Goal: Task Accomplishment & Management: Use online tool/utility

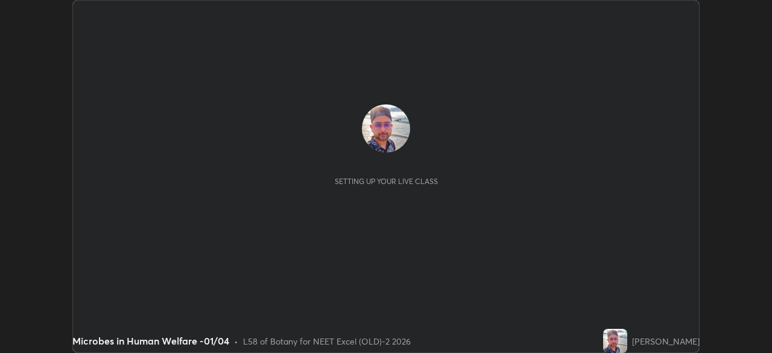
scroll to position [353, 771]
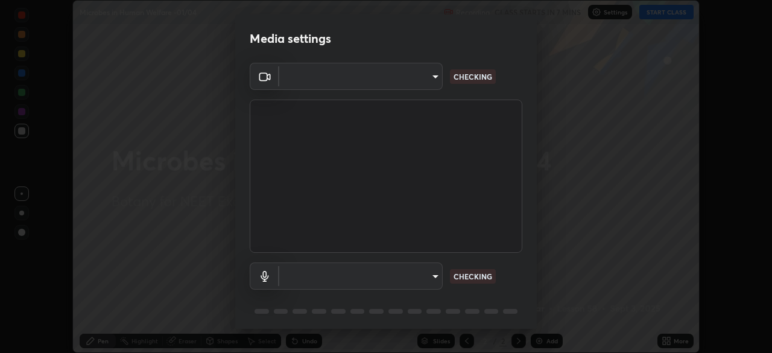
type input "0e50365916b658242f783ed4648cb329f585d10cba28352488c27cd343db3185"
click at [424, 86] on body "Erase all Microbes in Human Welfare -01/04 Recording CLASS STARTS IN 7 MINS Set…" at bounding box center [386, 176] width 772 height 353
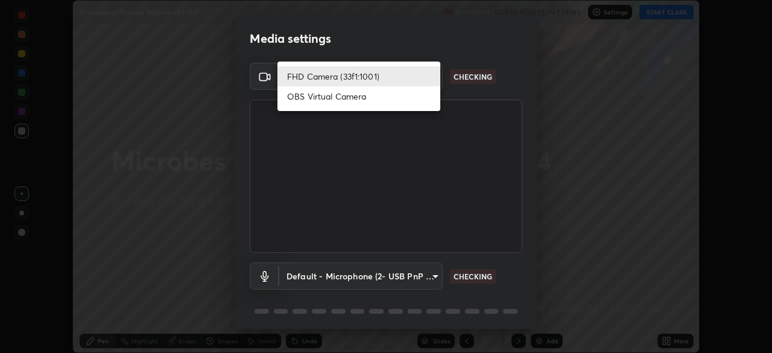
click at [422, 80] on li "FHD Camera (33f1:1001)" at bounding box center [358, 76] width 163 height 20
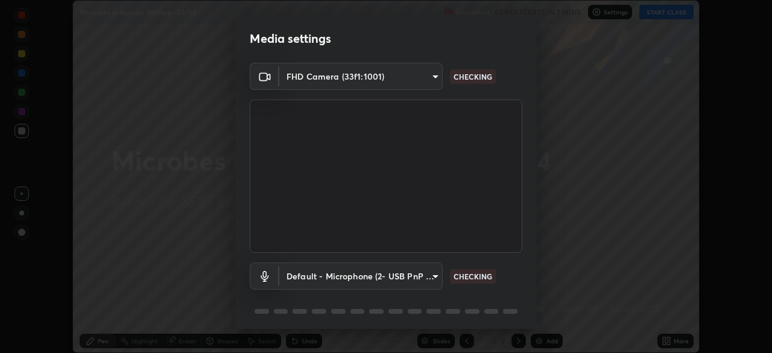
scroll to position [43, 0]
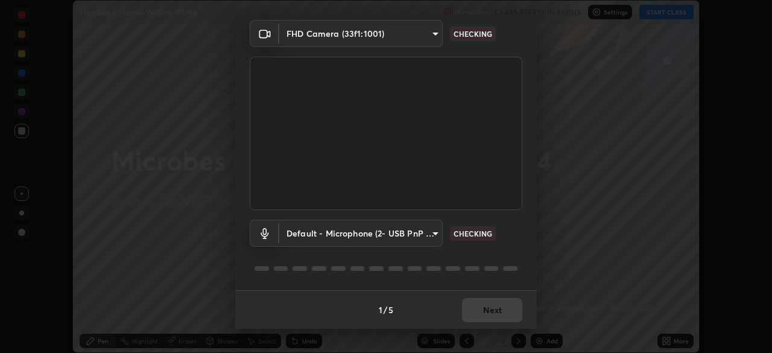
click at [411, 235] on body "Erase all Microbes in Human Welfare -01/04 Recording CLASS STARTS IN 7 MINS Set…" at bounding box center [386, 176] width 772 height 353
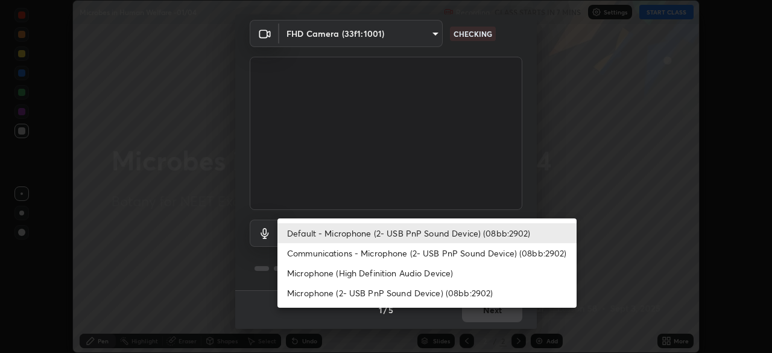
click at [391, 254] on li "Communications - Microphone (2- USB PnP Sound Device) (08bb:2902)" at bounding box center [426, 253] width 299 height 20
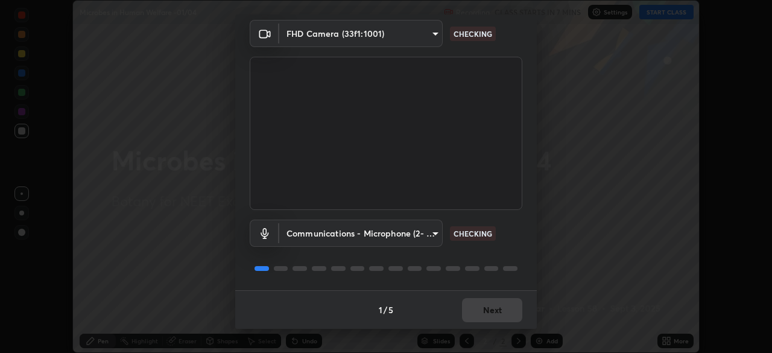
click at [415, 237] on body "Erase all Microbes in Human Welfare -01/04 Recording CLASS STARTS IN 7 MINS Set…" at bounding box center [386, 176] width 772 height 353
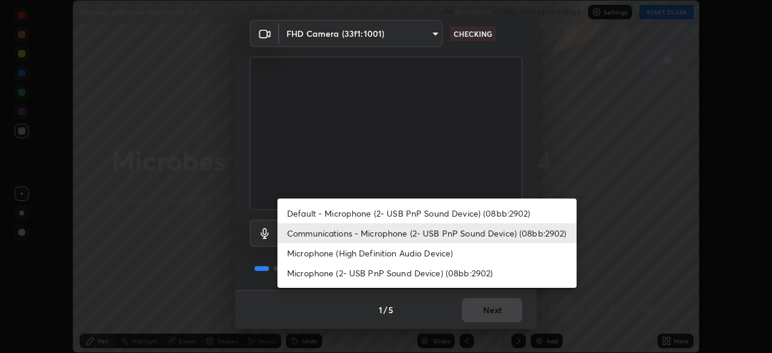
click at [418, 214] on li "Default - Microphone (2- USB PnP Sound Device) (08bb:2902)" at bounding box center [426, 213] width 299 height 20
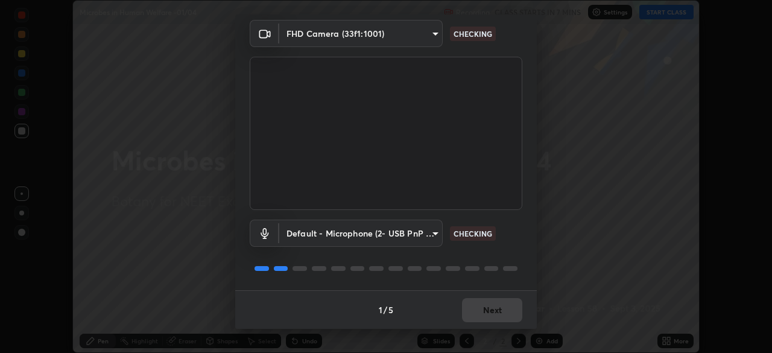
type input "default"
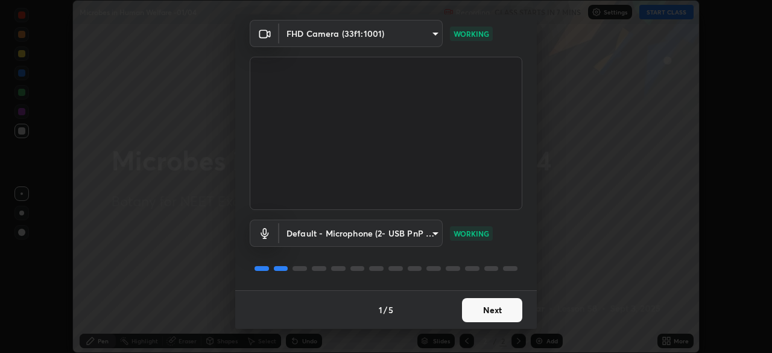
click at [490, 312] on button "Next" at bounding box center [492, 310] width 60 height 24
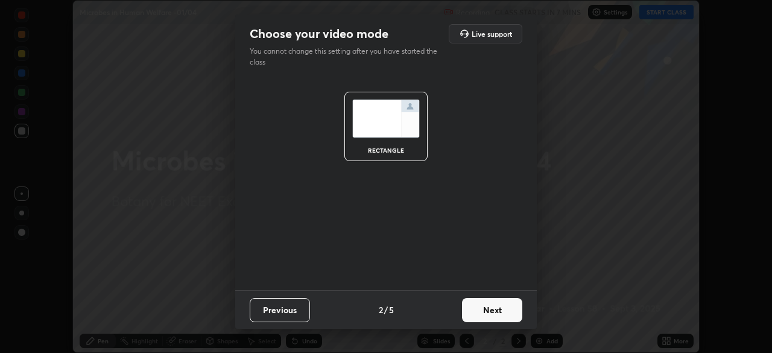
click at [501, 313] on button "Next" at bounding box center [492, 310] width 60 height 24
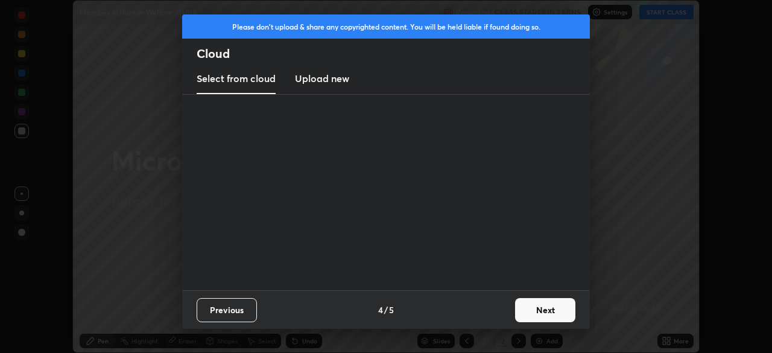
click at [523, 313] on button "Next" at bounding box center [545, 310] width 60 height 24
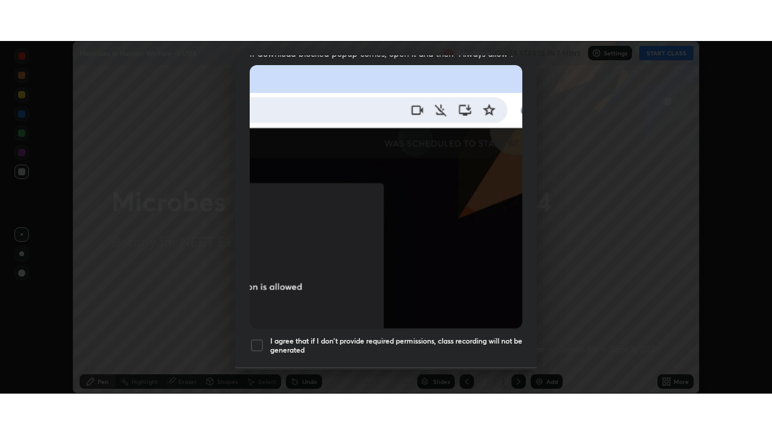
scroll to position [289, 0]
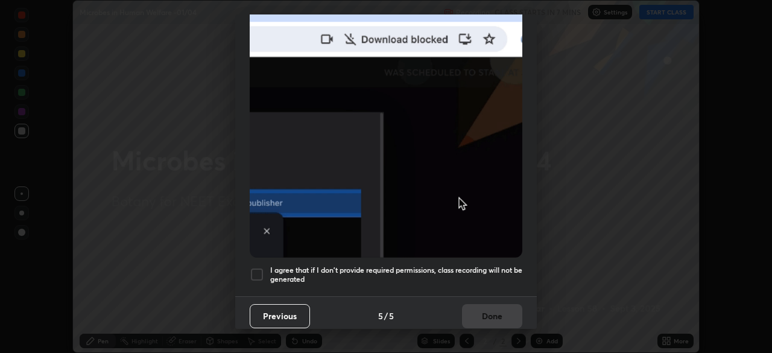
click at [255, 268] on div at bounding box center [257, 274] width 14 height 14
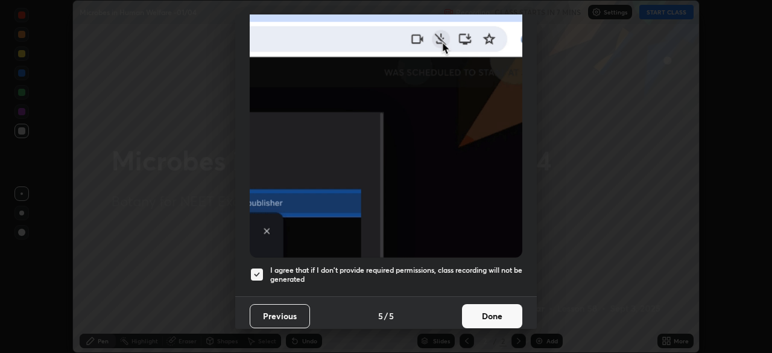
click at [491, 310] on button "Done" at bounding box center [492, 316] width 60 height 24
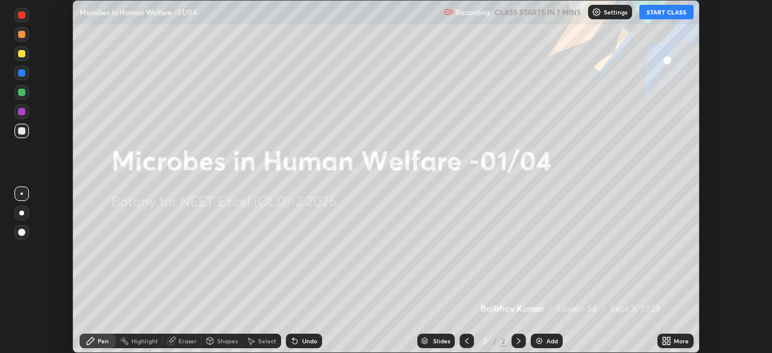
click at [668, 342] on icon at bounding box center [668, 342] width 3 height 3
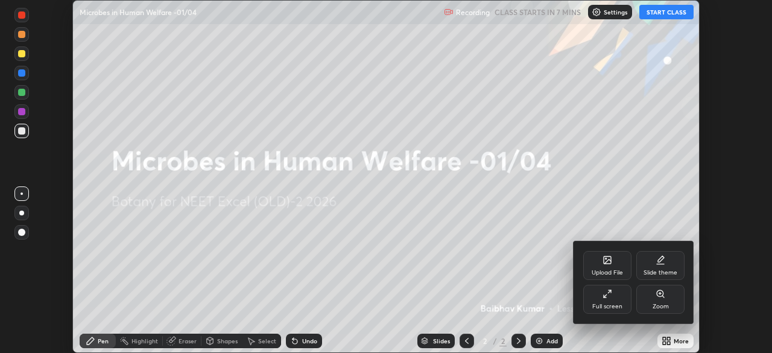
click at [609, 305] on div "Full screen" at bounding box center [607, 306] width 30 height 6
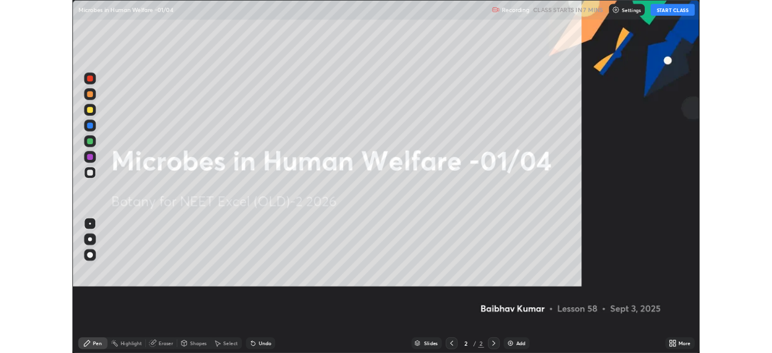
scroll to position [434, 772]
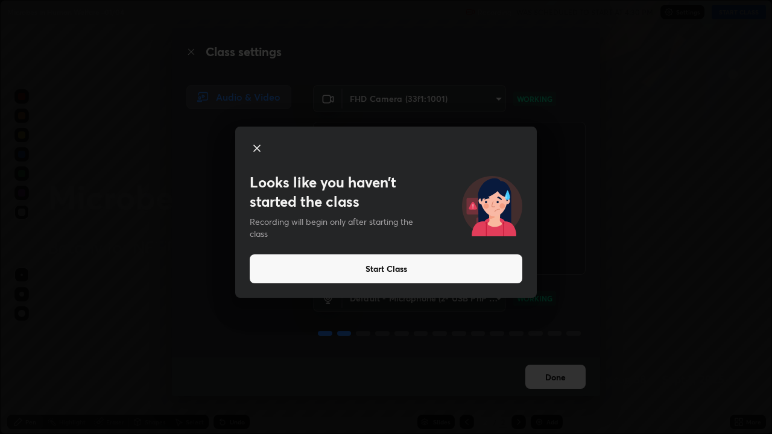
click at [395, 272] on button "Start Class" at bounding box center [386, 268] width 272 height 29
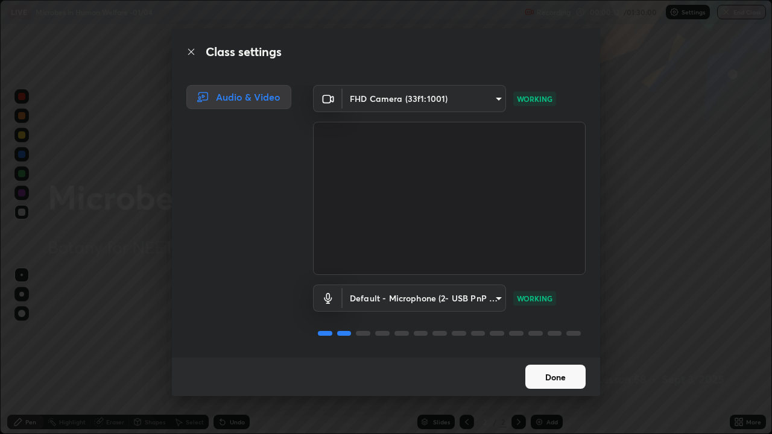
click at [550, 352] on button "Done" at bounding box center [555, 377] width 60 height 24
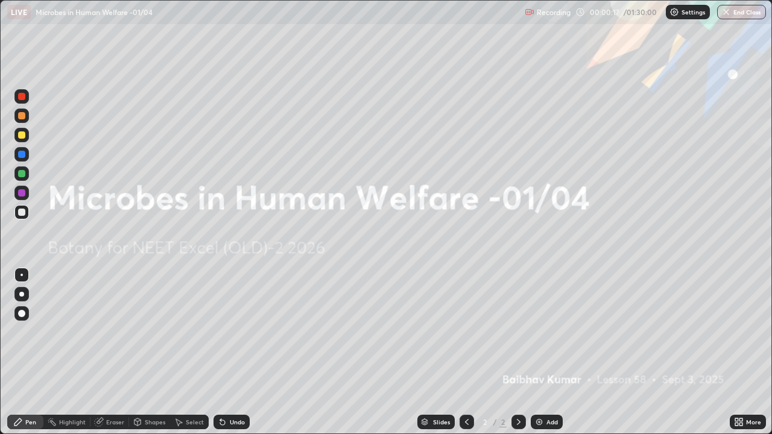
click at [20, 292] on div at bounding box center [21, 294] width 5 height 5
click at [19, 352] on icon at bounding box center [18, 422] width 10 height 10
click at [17, 291] on div at bounding box center [21, 294] width 14 height 14
click at [735, 352] on icon at bounding box center [736, 424] width 3 height 3
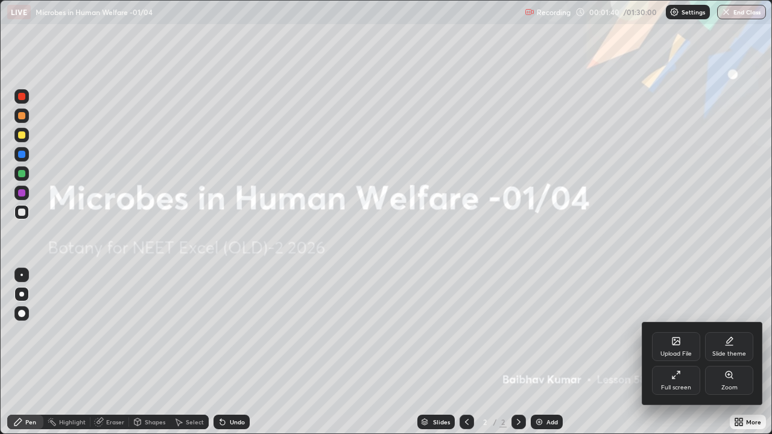
click at [687, 352] on div "Full screen" at bounding box center [676, 388] width 30 height 6
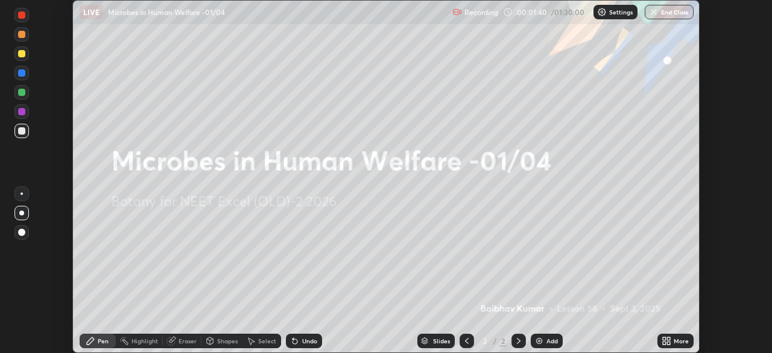
scroll to position [59932, 59513]
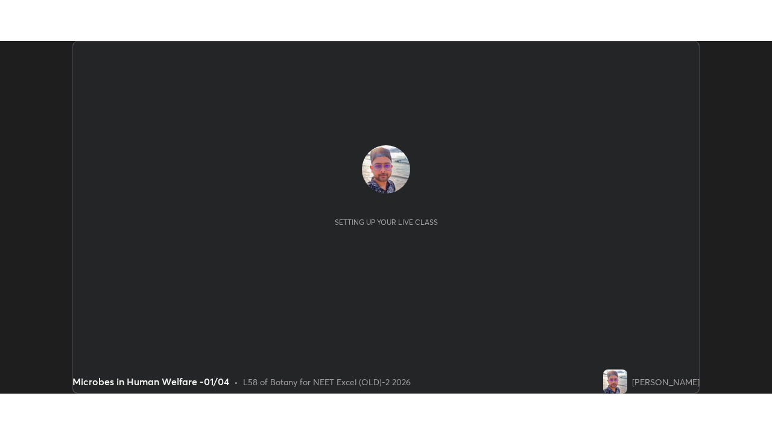
scroll to position [353, 771]
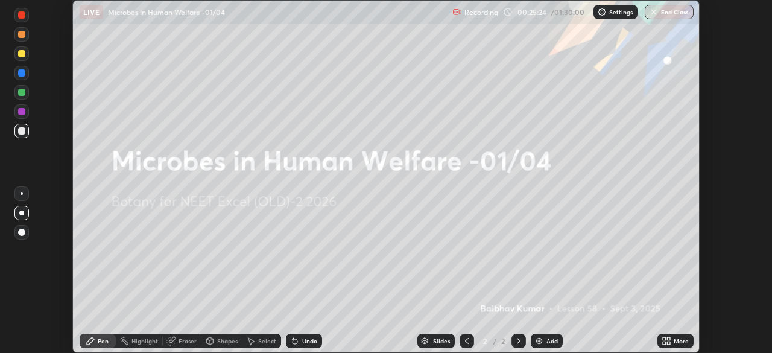
click at [670, 341] on icon at bounding box center [666, 341] width 10 height 10
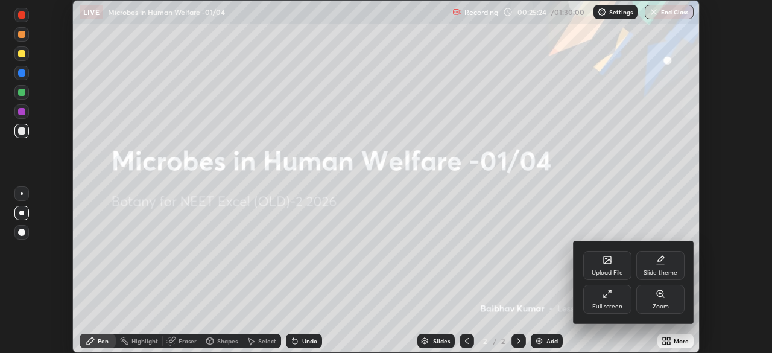
click at [616, 308] on div "Full screen" at bounding box center [607, 306] width 30 height 6
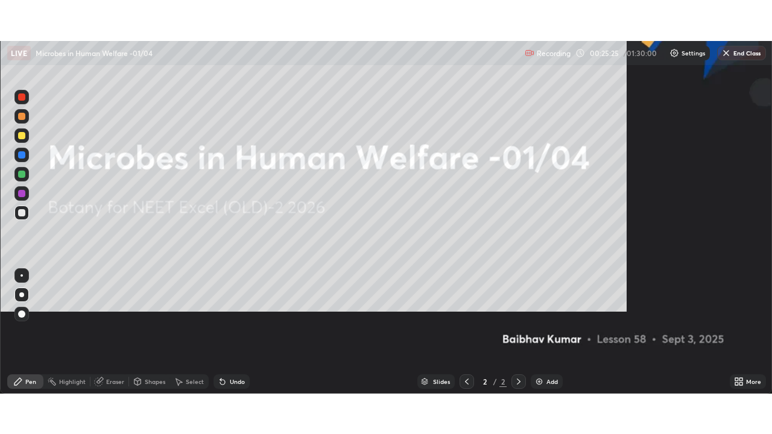
scroll to position [434, 772]
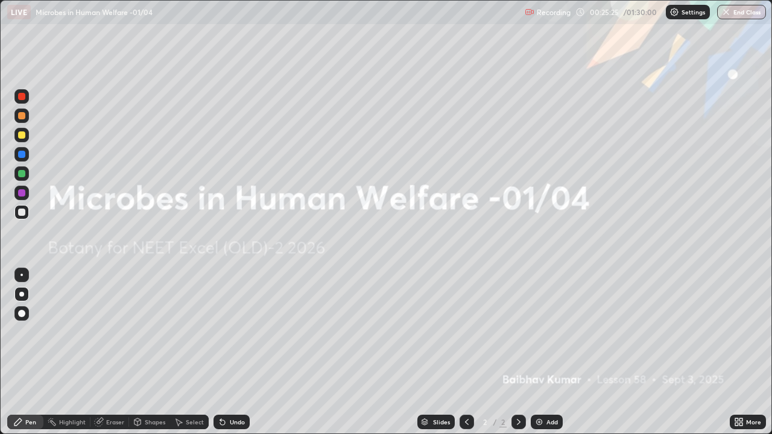
click at [675, 14] on img at bounding box center [674, 12] width 10 height 10
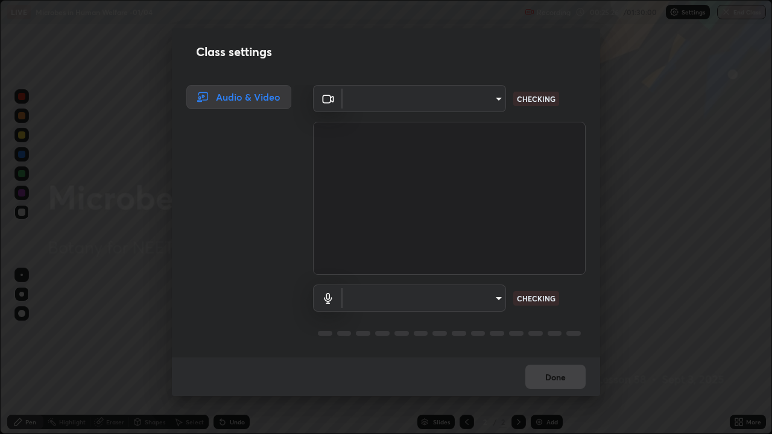
click at [488, 110] on body "Erase all LIVE Microbes in Human Welfare -01/04 Recording 00:25:26 / 01:30:00 S…" at bounding box center [386, 217] width 772 height 434
click at [482, 107] on div at bounding box center [386, 217] width 772 height 434
type input "0e50365916b658242f783ed4648cb329f585d10cba28352488c27cd343db3185"
type input "default"
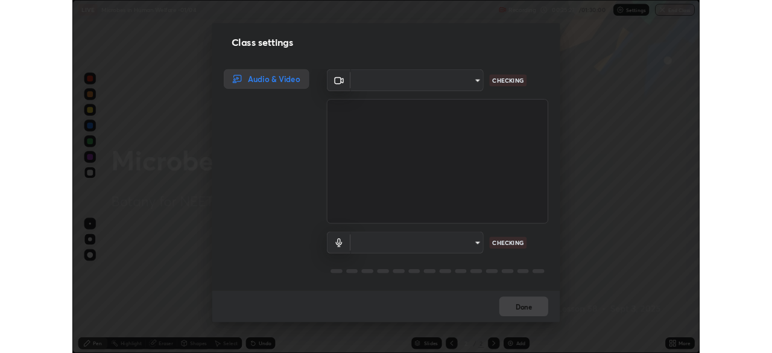
scroll to position [1, 0]
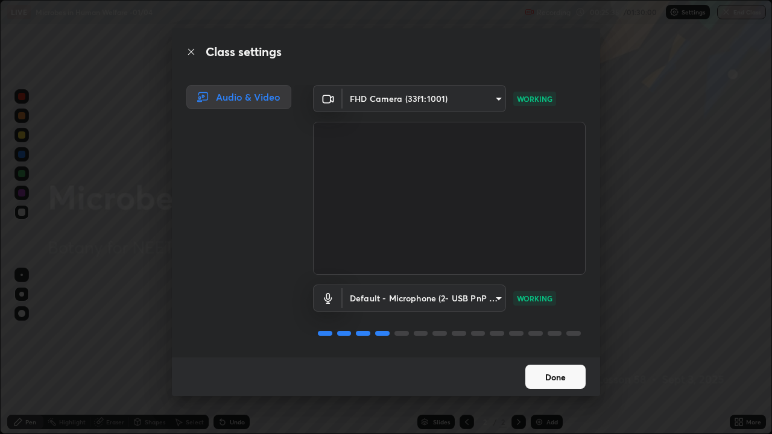
click at [552, 352] on button "Done" at bounding box center [555, 377] width 60 height 24
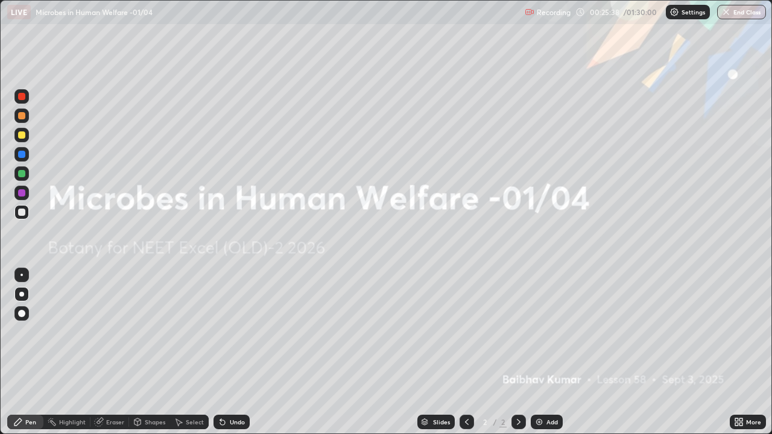
click at [738, 352] on icon at bounding box center [739, 422] width 10 height 10
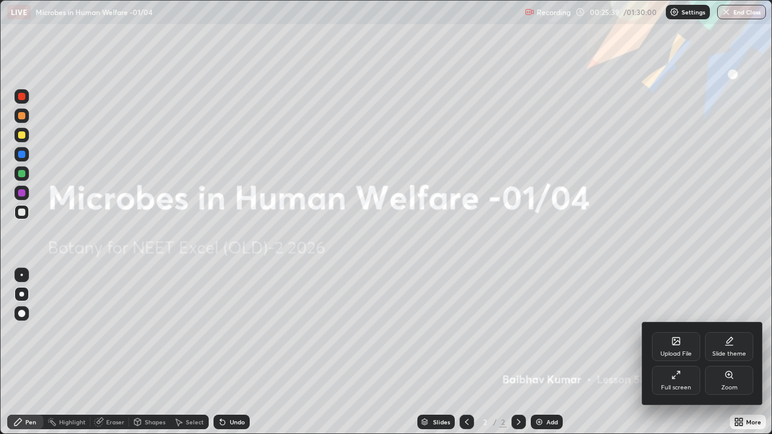
click at [690, 352] on div "Full screen" at bounding box center [676, 380] width 48 height 29
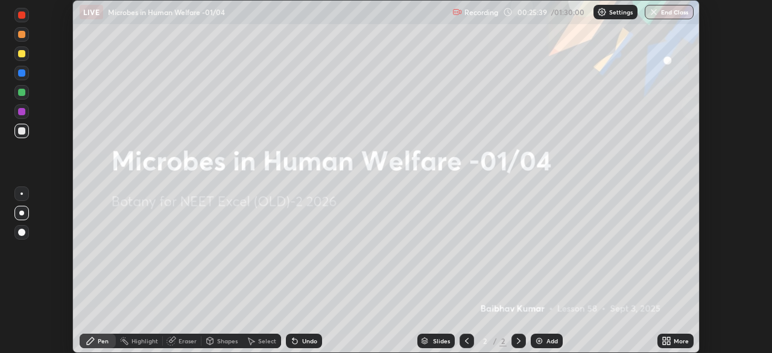
scroll to position [59932, 59513]
